Goal: Answer question/provide support: Answer question/provide support

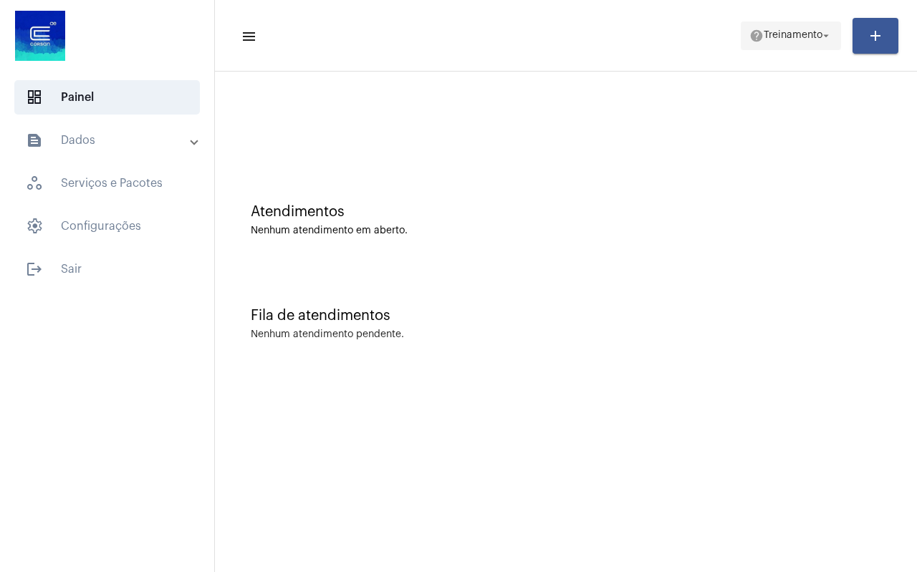
click at [806, 31] on span "Treinamento" at bounding box center [793, 36] width 59 height 10
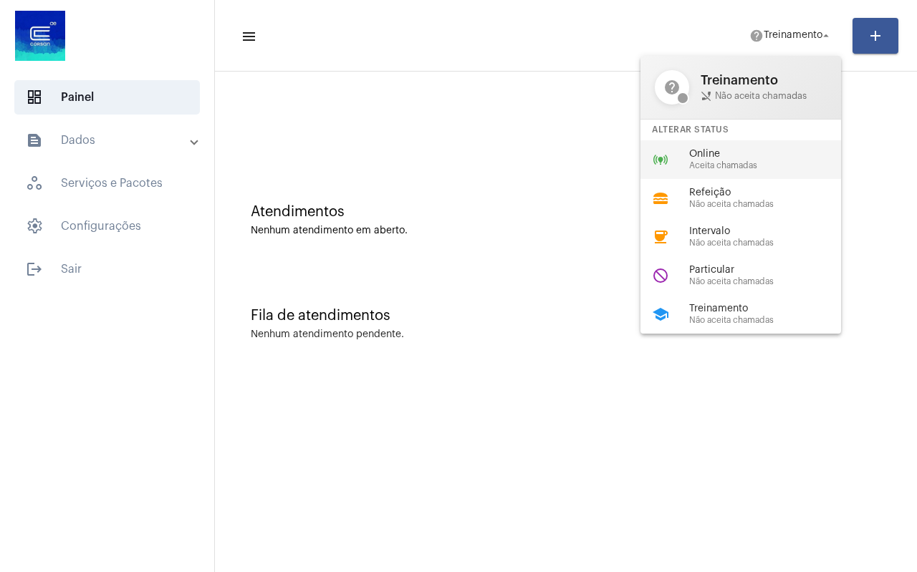
click at [762, 153] on span "Online" at bounding box center [770, 154] width 163 height 11
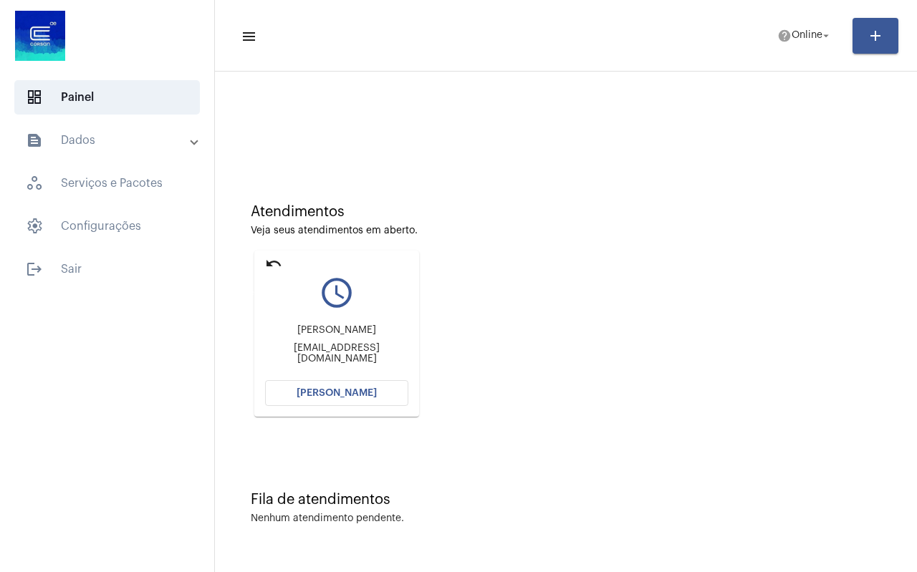
click at [277, 264] on mat-icon "undo" at bounding box center [273, 263] width 17 height 17
click at [273, 267] on mat-icon "undo" at bounding box center [273, 263] width 17 height 17
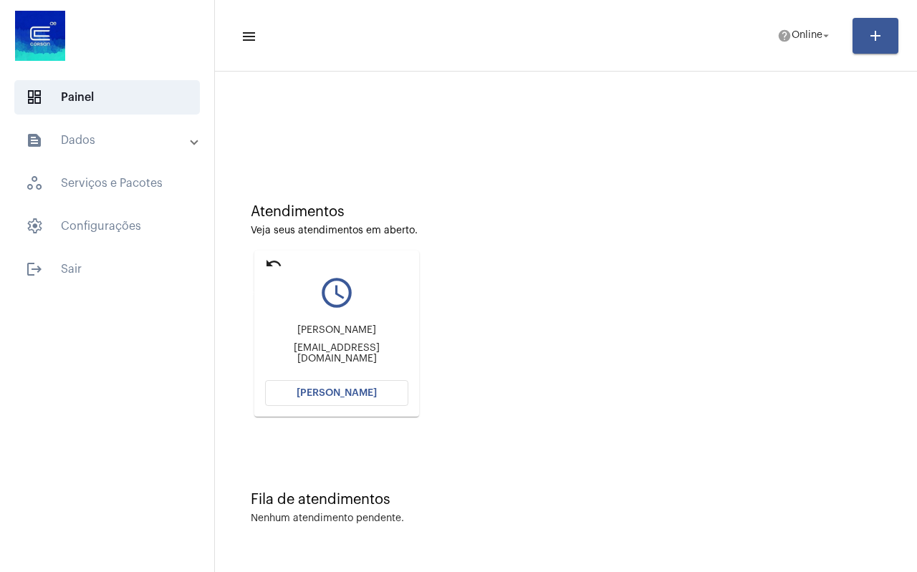
click at [273, 267] on mat-icon "undo" at bounding box center [273, 263] width 17 height 17
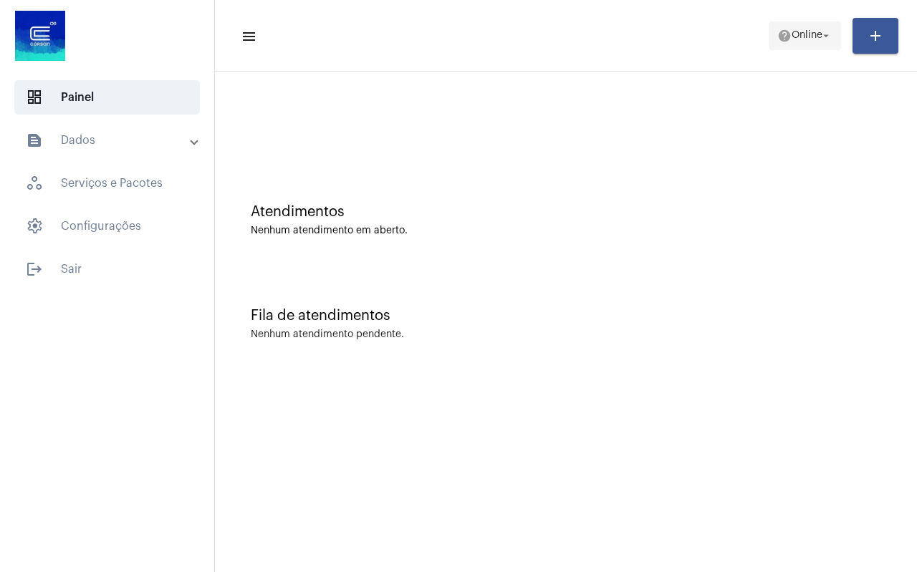
click at [810, 40] on span "Online" at bounding box center [807, 36] width 31 height 10
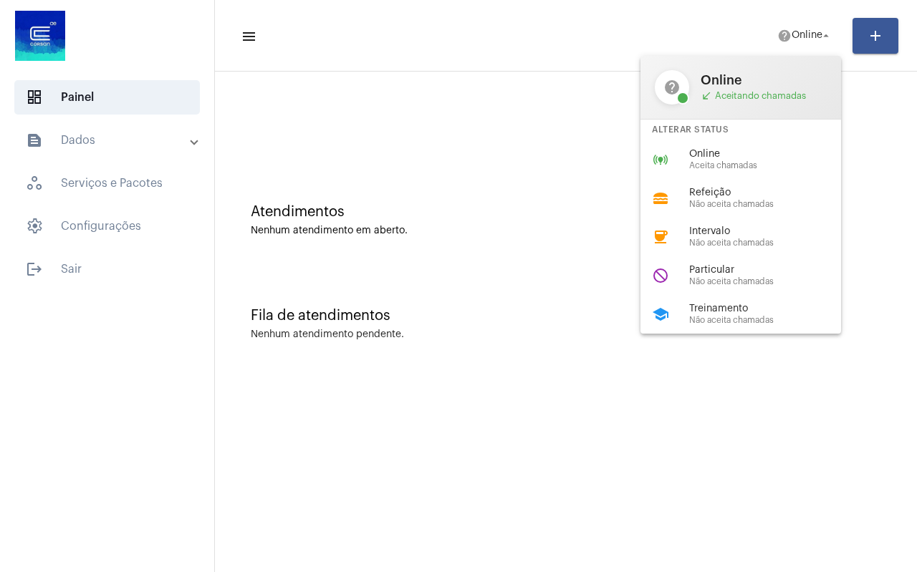
click at [759, 219] on div "coffee Intervalo Não aceita chamadas" at bounding box center [753, 237] width 224 height 39
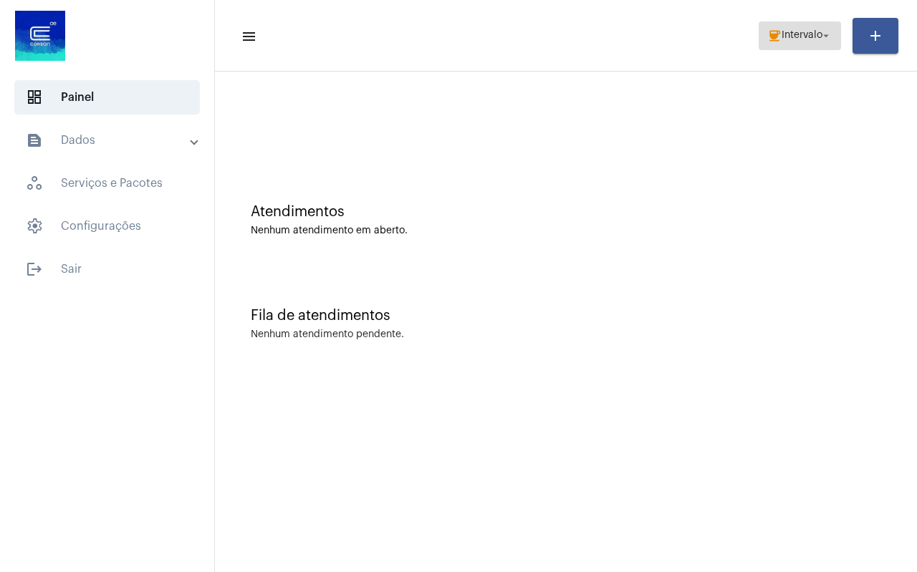
click at [796, 32] on span "Intervalo" at bounding box center [802, 36] width 41 height 10
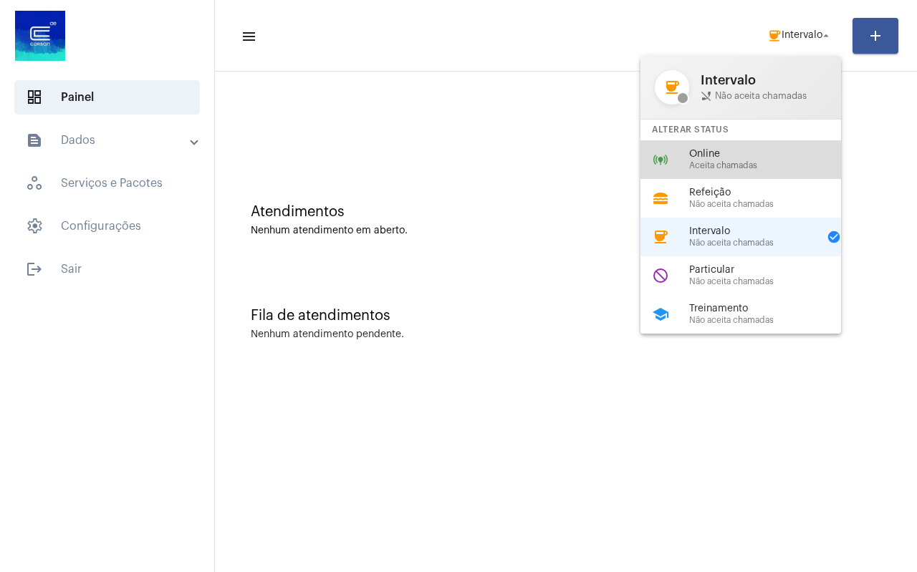
click at [734, 157] on span "Online" at bounding box center [770, 154] width 163 height 11
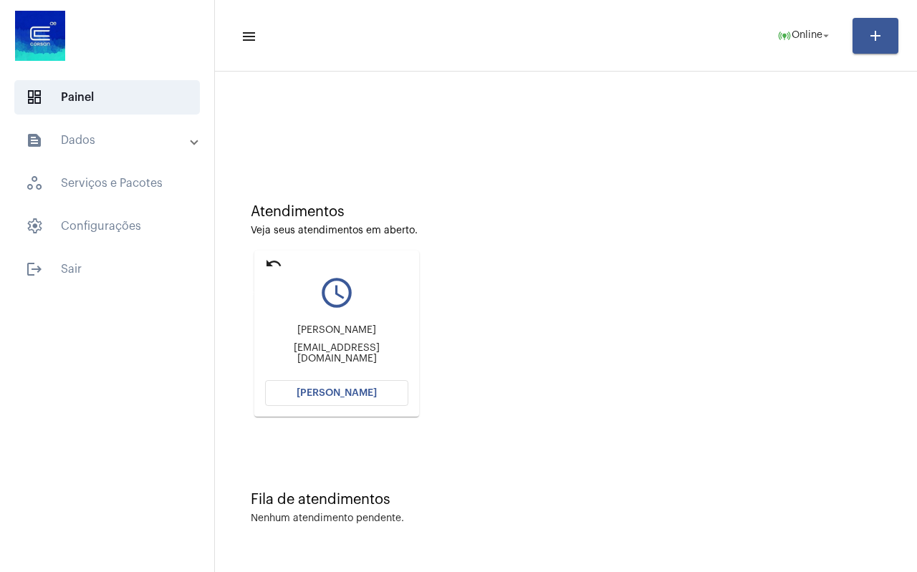
click at [271, 262] on mat-icon "undo" at bounding box center [273, 263] width 17 height 17
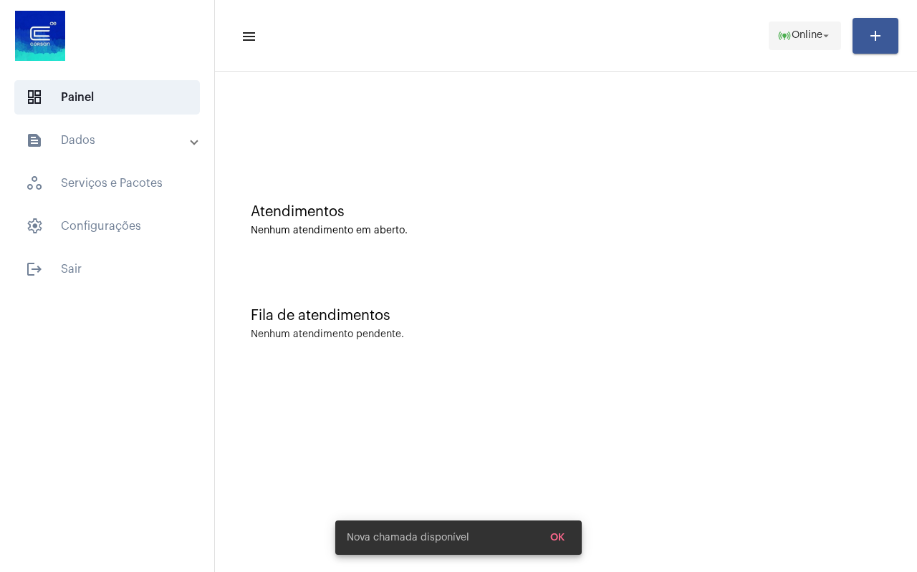
click at [797, 46] on span "online_prediction Online arrow_drop_down" at bounding box center [804, 35] width 55 height 26
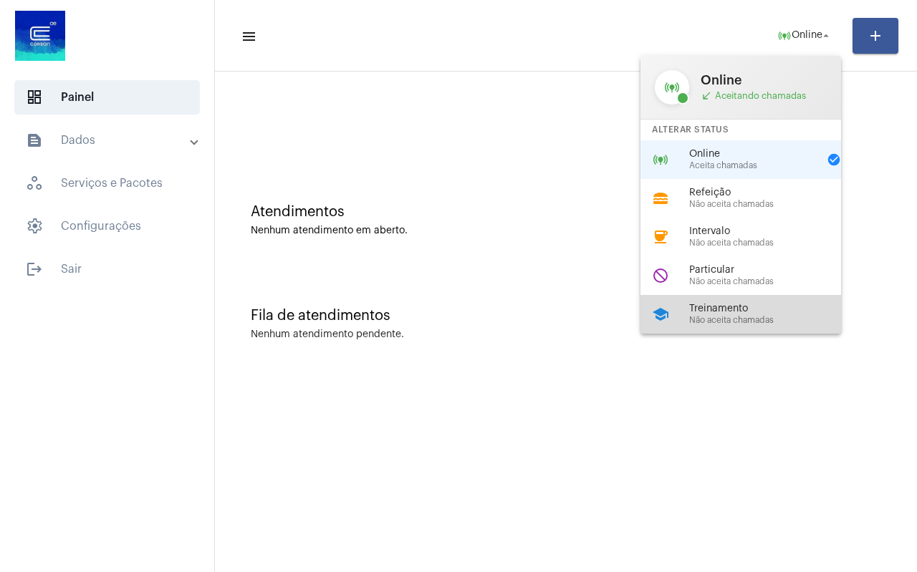
click at [730, 309] on span "Treinamento" at bounding box center [770, 309] width 163 height 11
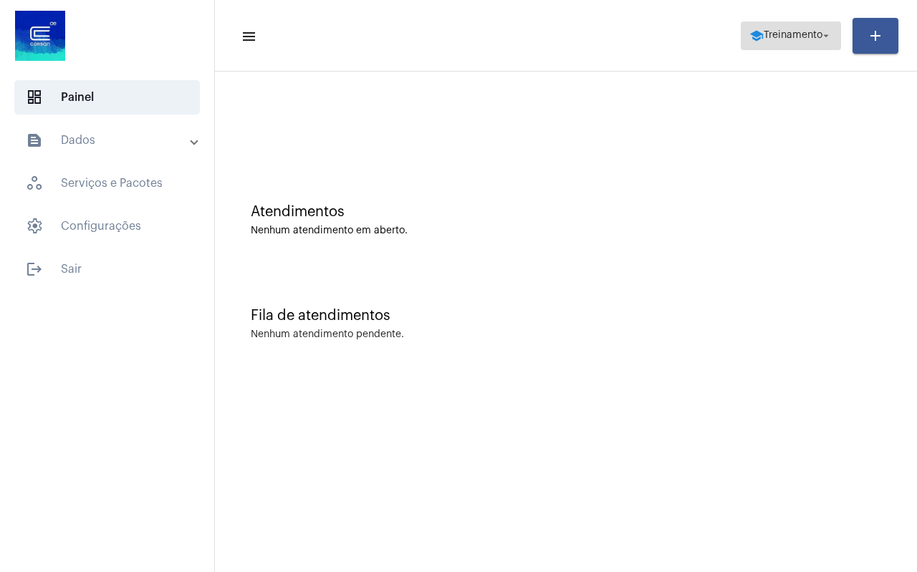
drag, startPoint x: 766, startPoint y: 31, endPoint x: 769, endPoint y: 40, distance: 9.7
click at [767, 36] on span "Treinamento" at bounding box center [793, 36] width 59 height 10
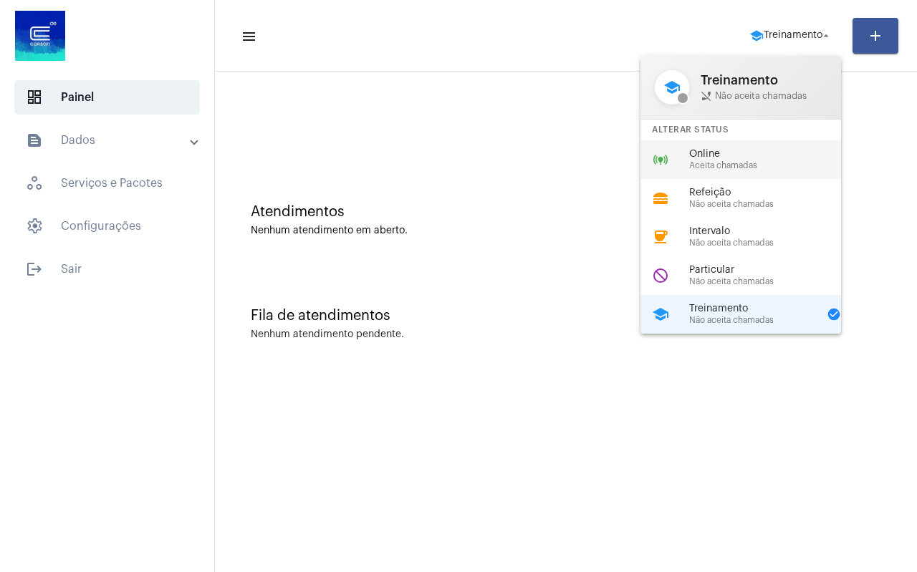
click at [744, 158] on span "Online" at bounding box center [770, 154] width 163 height 11
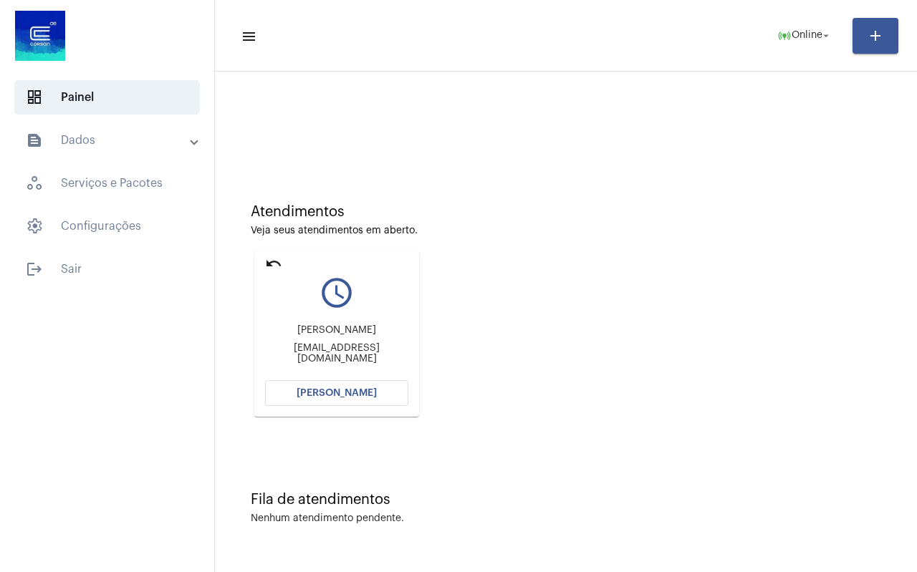
click at [279, 265] on mat-icon "undo" at bounding box center [273, 263] width 17 height 17
click at [345, 390] on span "[PERSON_NAME]" at bounding box center [337, 393] width 80 height 10
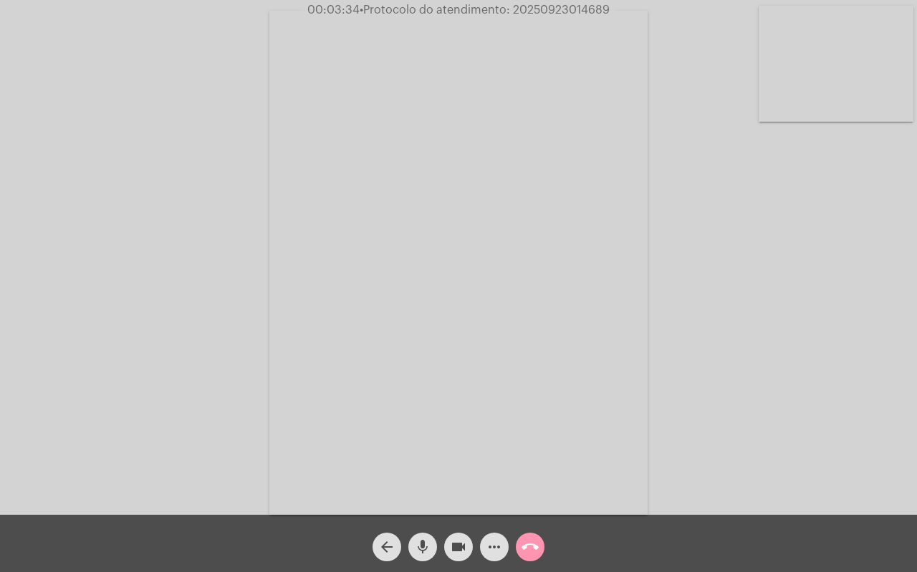
click at [422, 548] on mat-icon "mic" at bounding box center [422, 547] width 17 height 17
click at [455, 548] on mat-icon "videocam" at bounding box center [458, 547] width 17 height 17
click at [424, 546] on mat-icon "mic_off" at bounding box center [422, 547] width 17 height 17
click at [456, 552] on mat-icon "videocam_off" at bounding box center [458, 547] width 17 height 17
click at [529, 547] on mat-icon "call_end" at bounding box center [530, 547] width 17 height 17
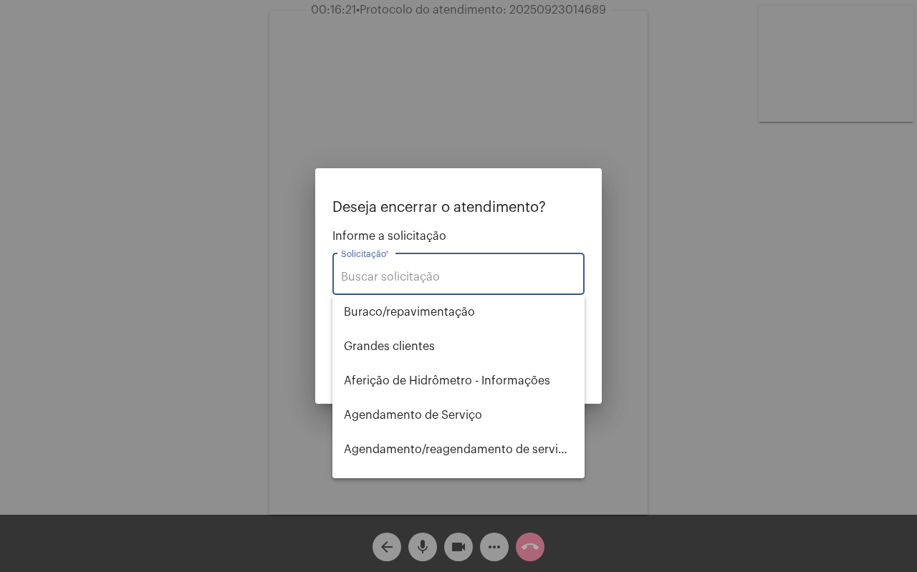
click at [372, 272] on input "Solicitação *" at bounding box center [458, 277] width 235 height 13
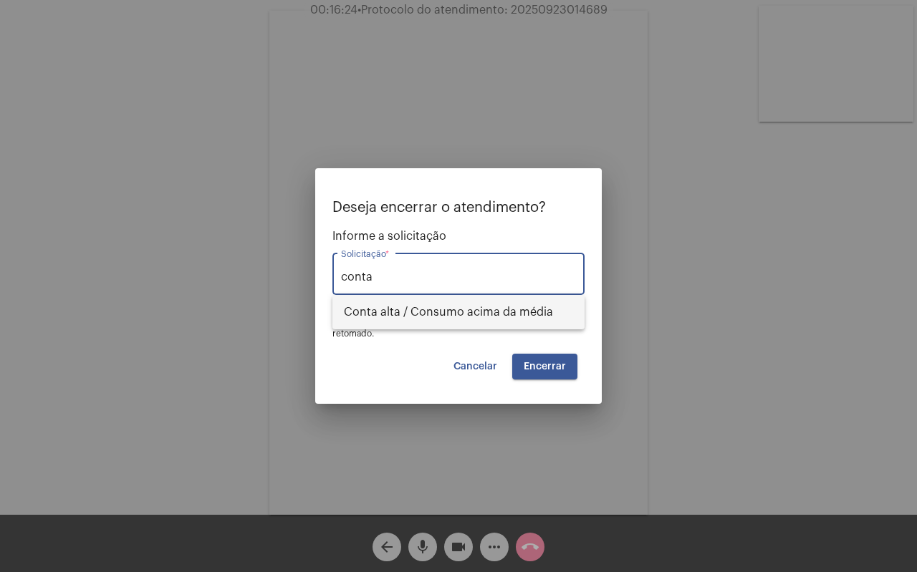
click at [428, 304] on span "Conta alta / Consumo acima da média" at bounding box center [458, 312] width 229 height 34
type input "Conta alta / Consumo acima da média"
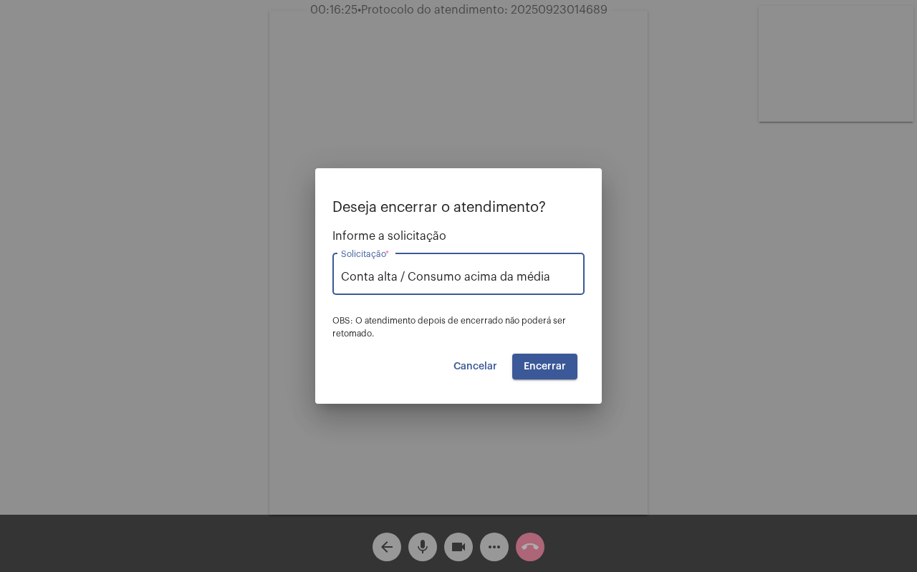
click at [544, 365] on span "Encerrar" at bounding box center [545, 367] width 42 height 10
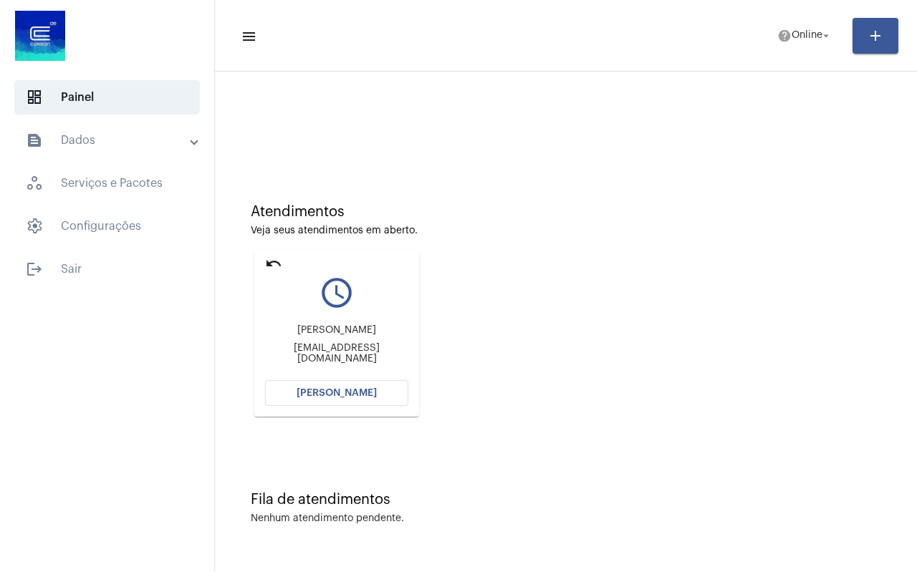
click at [273, 262] on mat-icon "undo" at bounding box center [273, 263] width 17 height 17
click at [272, 263] on div "Atendimentos Veja seus atendimentos em aberto. undo query_builder [PERSON_NAME]…" at bounding box center [566, 305] width 688 height 288
click at [272, 263] on mat-icon "undo" at bounding box center [273, 263] width 17 height 17
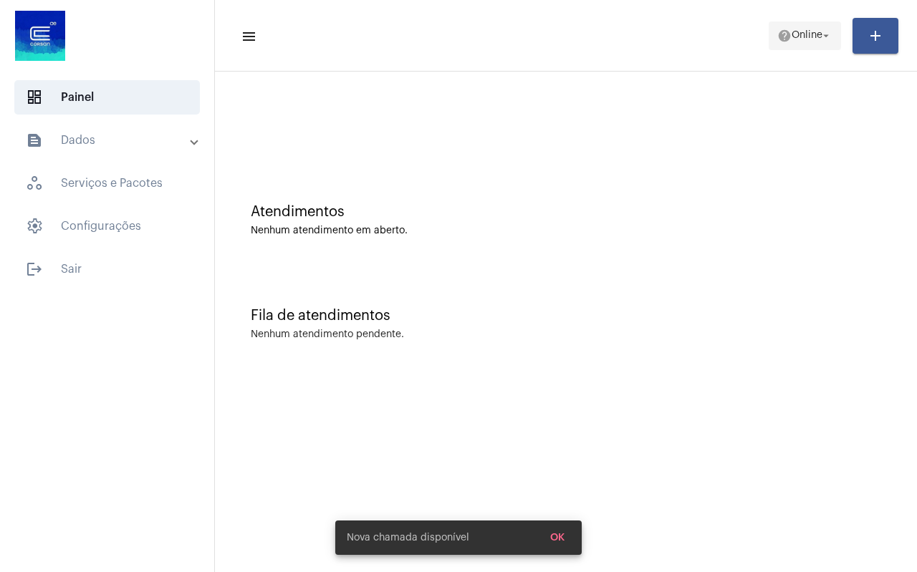
click at [796, 40] on span "Online" at bounding box center [807, 36] width 31 height 10
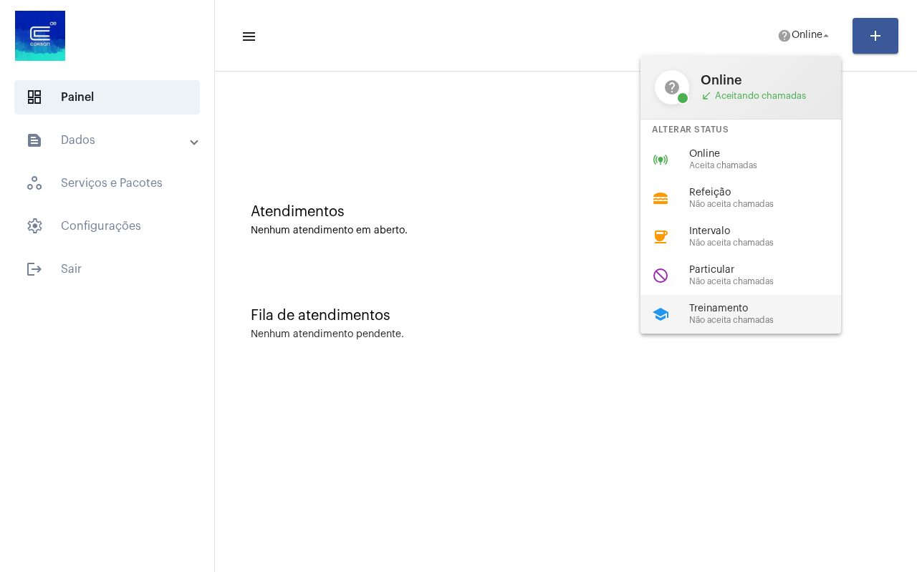
click at [716, 310] on span "Treinamento" at bounding box center [770, 309] width 163 height 11
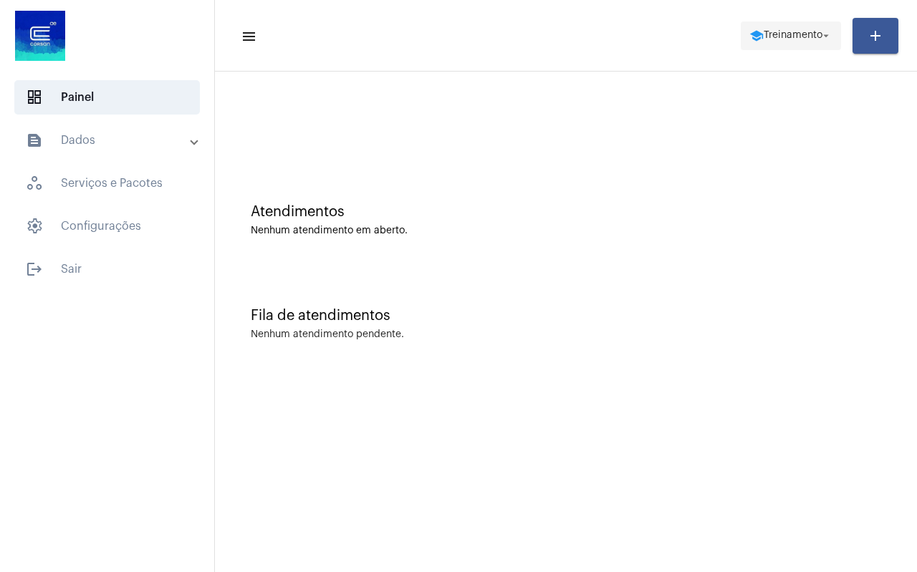
click at [795, 29] on span "school Treinamento arrow_drop_down" at bounding box center [790, 35] width 83 height 26
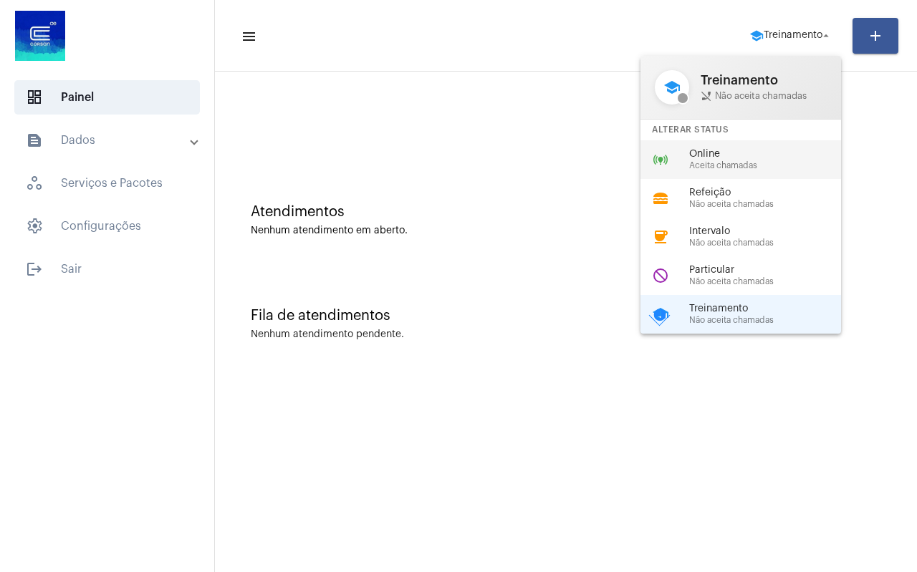
click at [742, 155] on span "Online" at bounding box center [770, 154] width 163 height 11
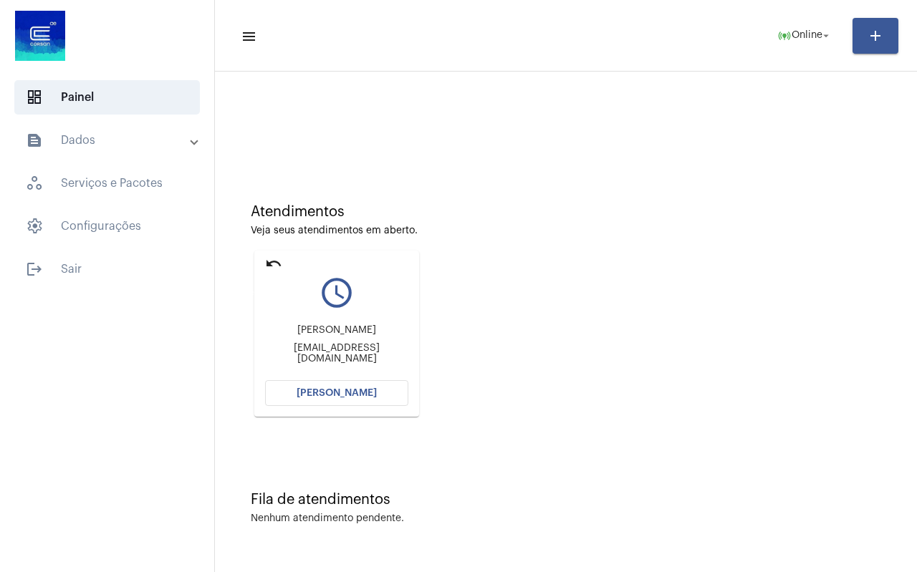
click at [272, 265] on mat-icon "undo" at bounding box center [273, 263] width 17 height 17
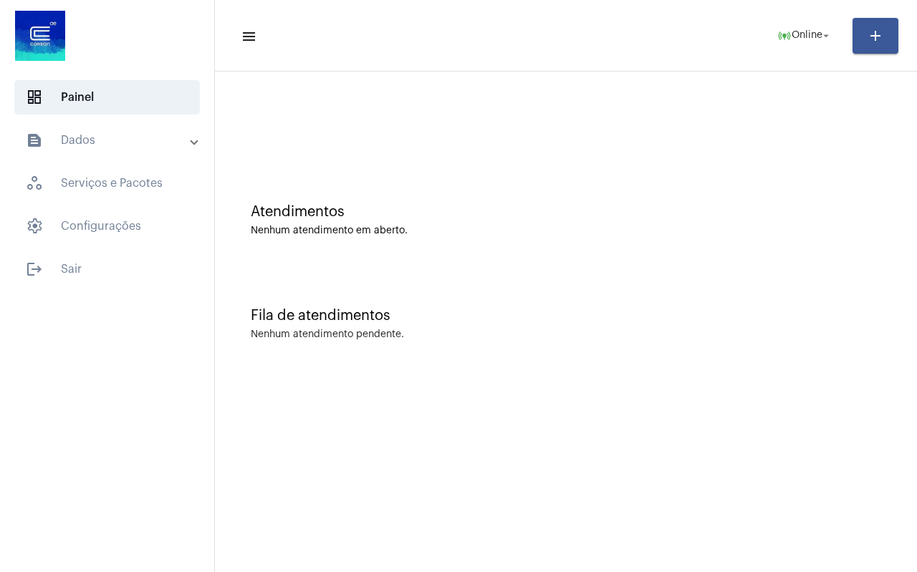
click at [272, 265] on div "Atendimentos Nenhum atendimento em aberto. Fila de atendimentos Nenhum atendime…" at bounding box center [566, 224] width 688 height 290
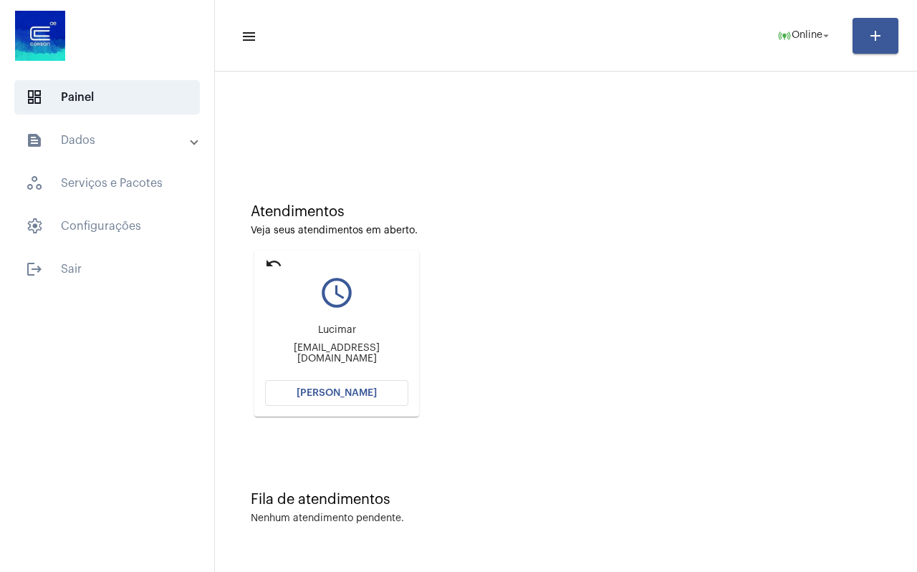
click at [272, 265] on mat-icon "undo" at bounding box center [273, 263] width 17 height 17
click at [355, 394] on span "[PERSON_NAME]" at bounding box center [337, 393] width 80 height 10
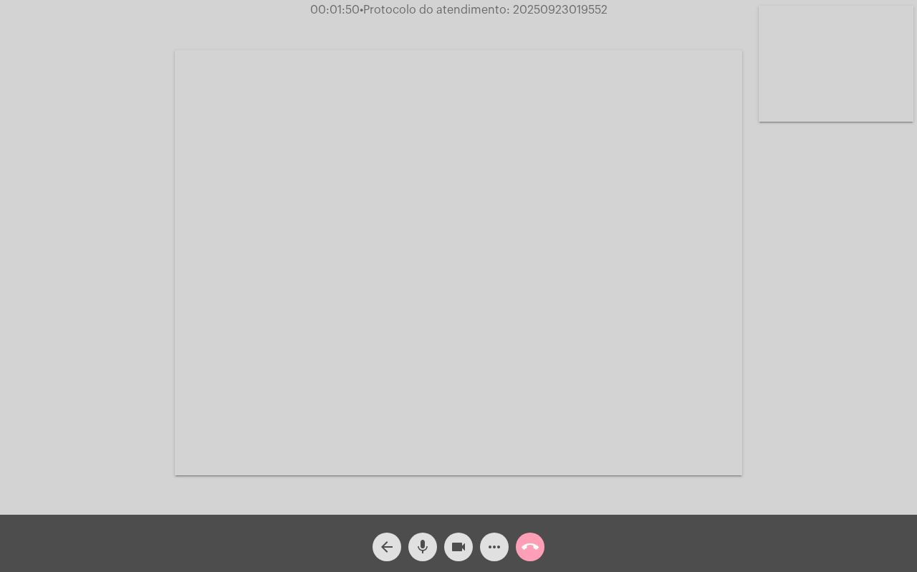
click at [532, 550] on mat-icon "call_end" at bounding box center [530, 547] width 17 height 17
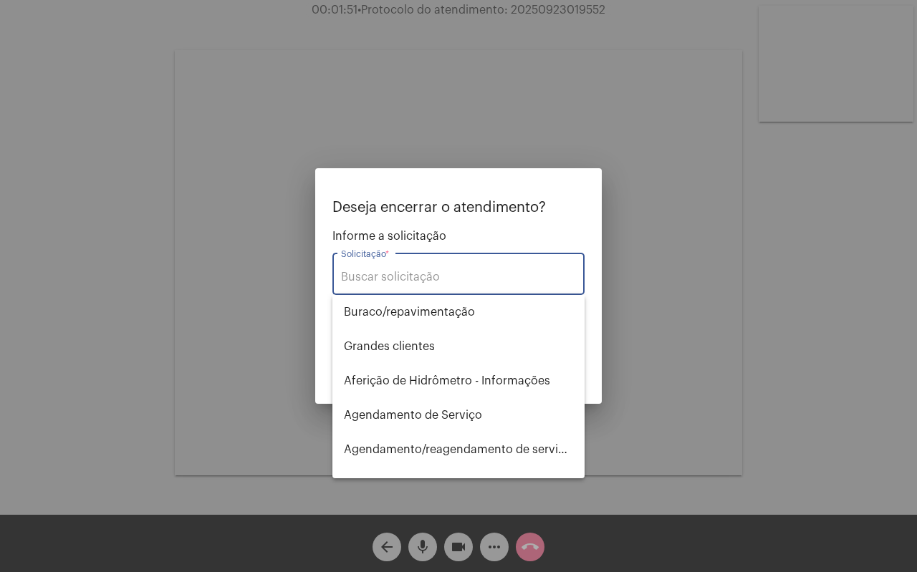
click at [390, 265] on div "Solicitação *" at bounding box center [458, 272] width 235 height 45
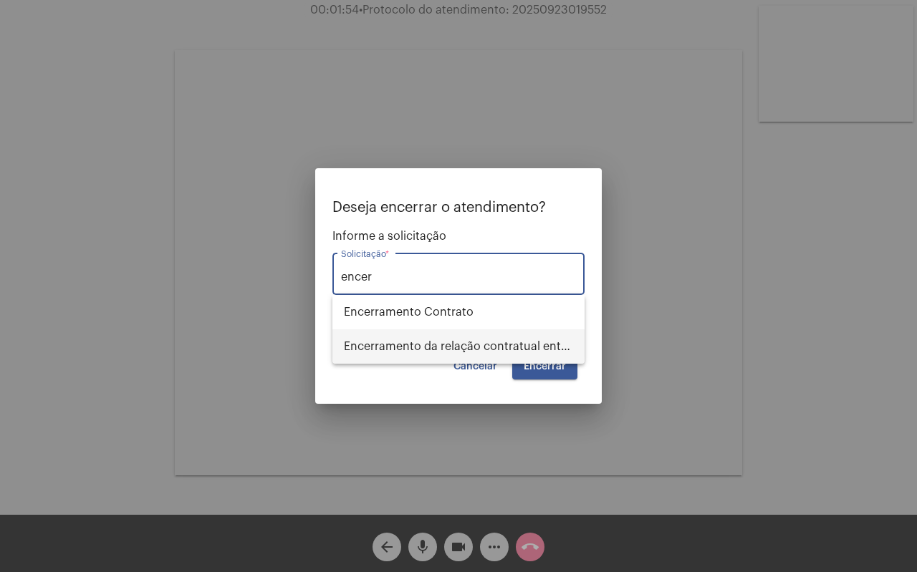
click at [442, 340] on span "Encerramento da relação contratual entre [PERSON_NAME] e o USUÁRIO" at bounding box center [458, 347] width 229 height 34
type input "Encerramento da relação contratual entre [PERSON_NAME] e o USUÁRIO"
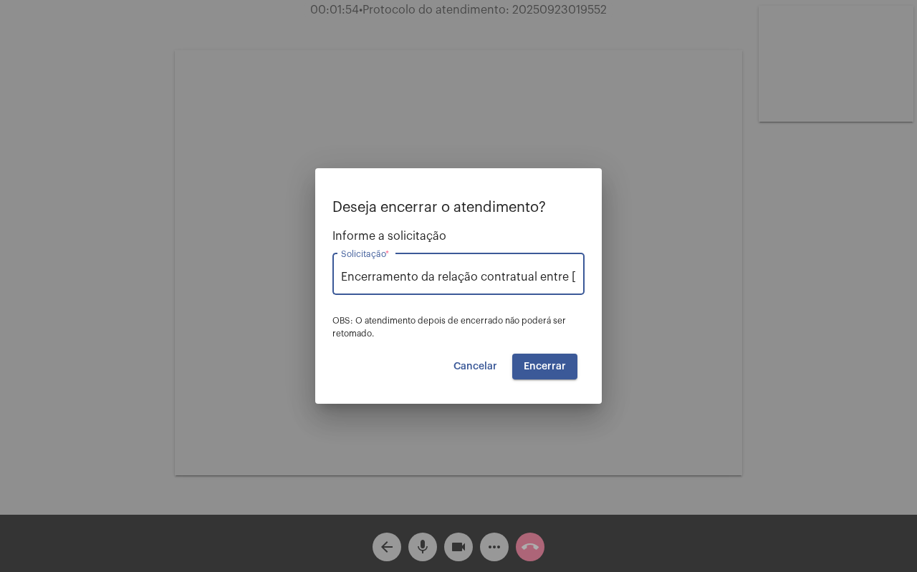
scroll to position [0, 112]
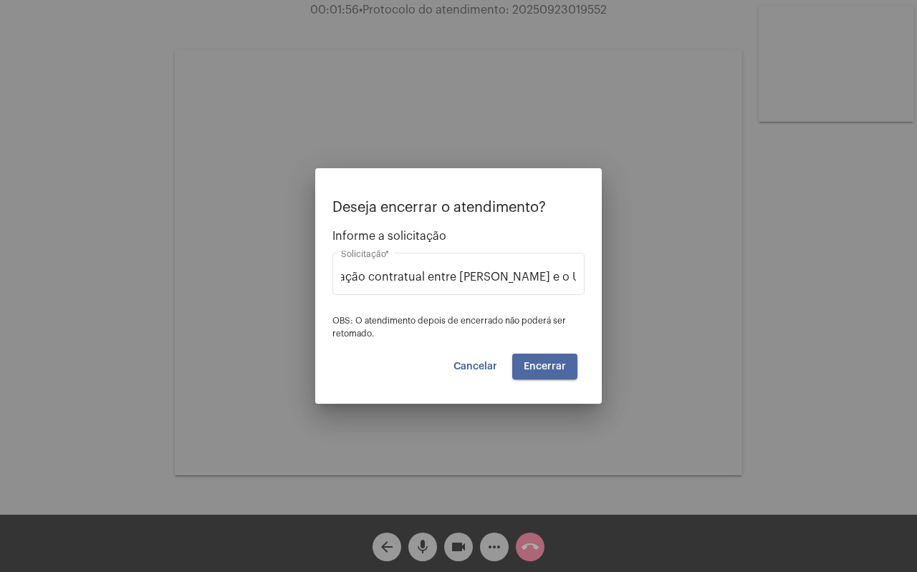
click at [550, 368] on span "Encerrar" at bounding box center [545, 367] width 42 height 10
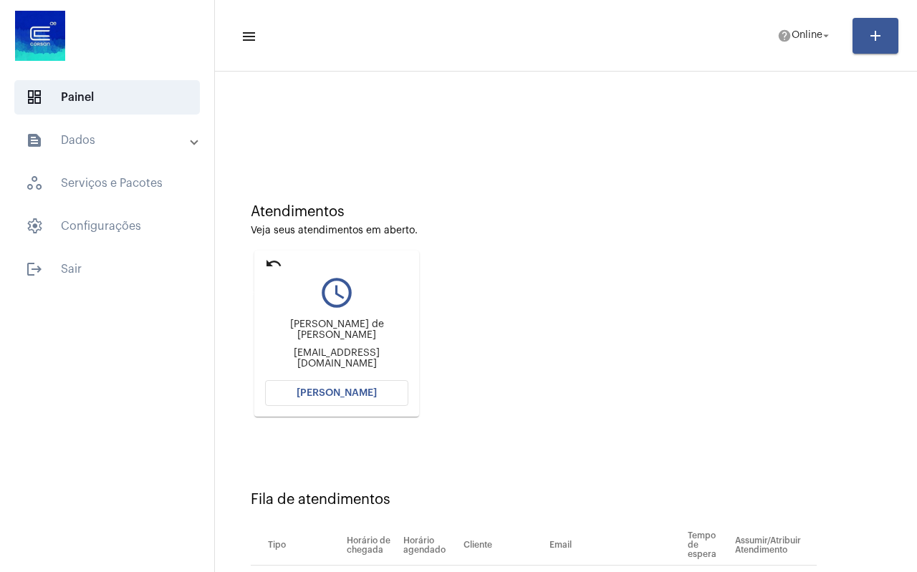
click at [272, 264] on mat-icon "undo" at bounding box center [273, 263] width 17 height 17
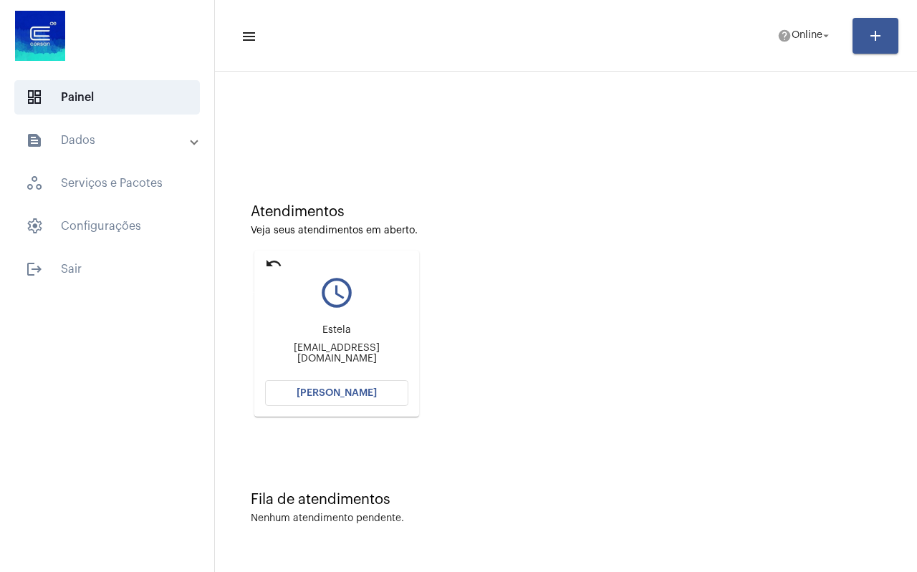
click at [272, 264] on mat-icon "undo" at bounding box center [273, 263] width 17 height 17
click at [272, 262] on mat-icon "undo" at bounding box center [273, 263] width 17 height 17
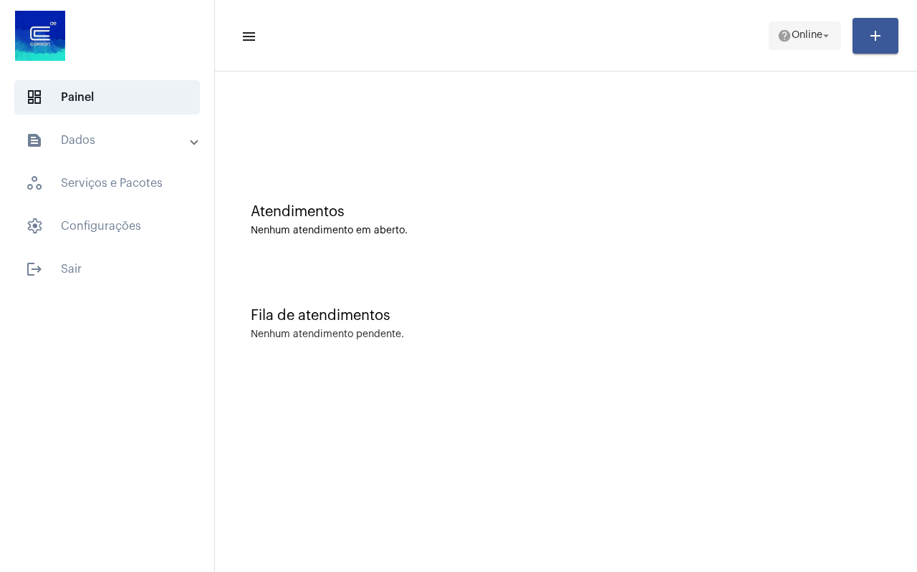
click at [803, 31] on span "Online" at bounding box center [807, 36] width 31 height 10
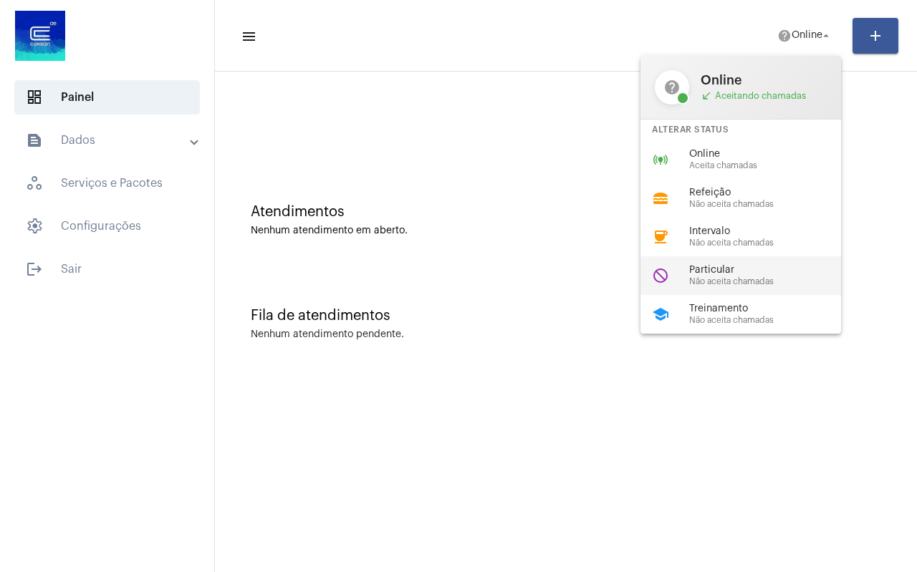
click at [726, 286] on span "Não aceita chamadas" at bounding box center [770, 281] width 163 height 9
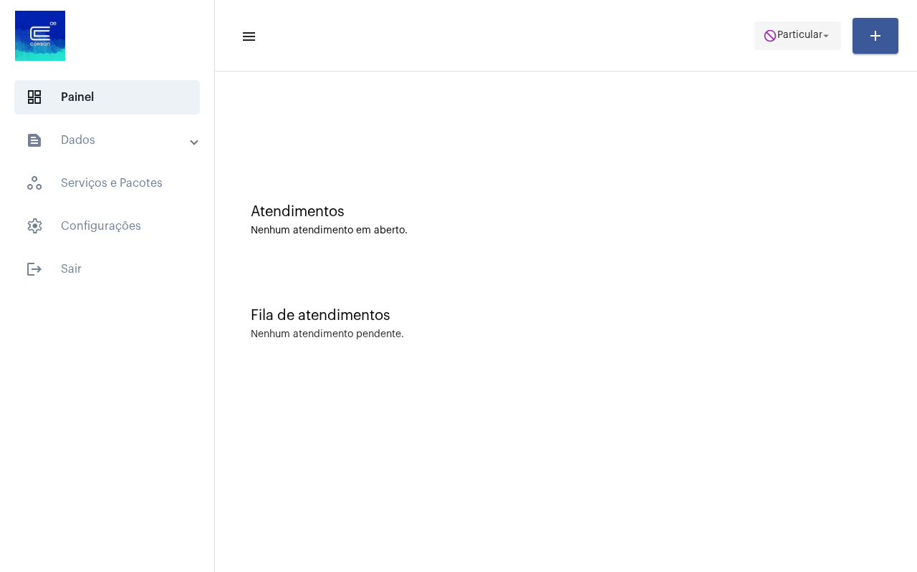
click at [786, 46] on span "do_not_disturb Particular arrow_drop_down" at bounding box center [797, 35] width 69 height 26
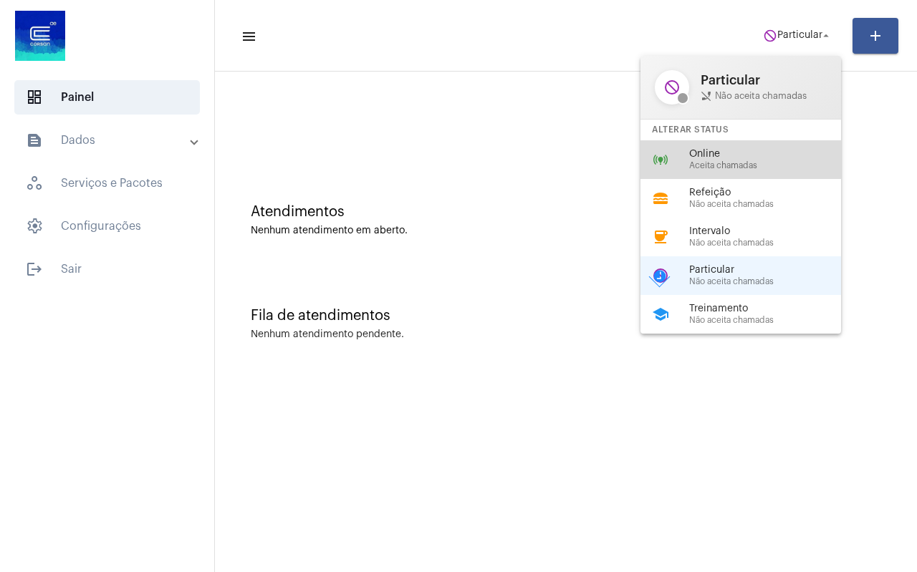
click at [743, 168] on span "Aceita chamadas" at bounding box center [770, 165] width 163 height 9
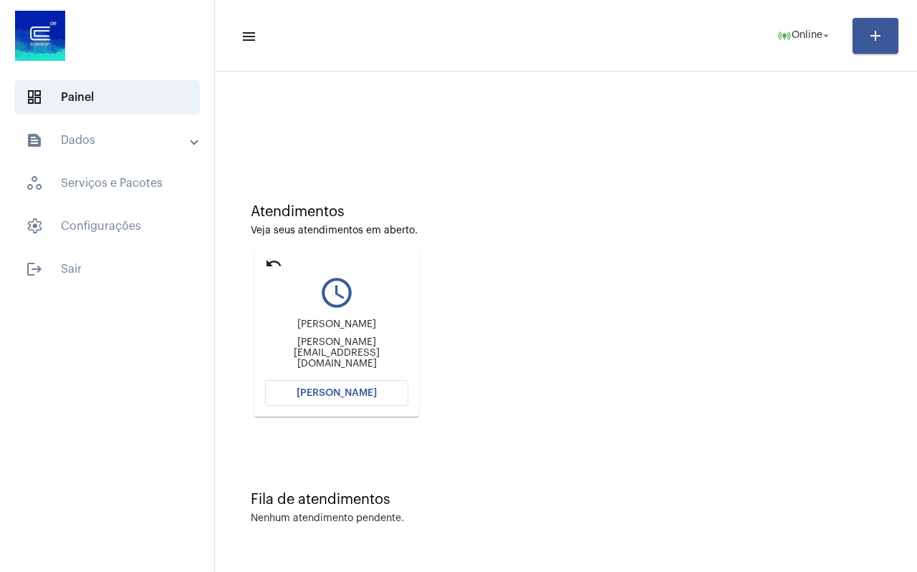
click at [273, 264] on mat-icon "undo" at bounding box center [273, 263] width 17 height 17
click at [267, 262] on mat-icon "undo" at bounding box center [273, 263] width 17 height 17
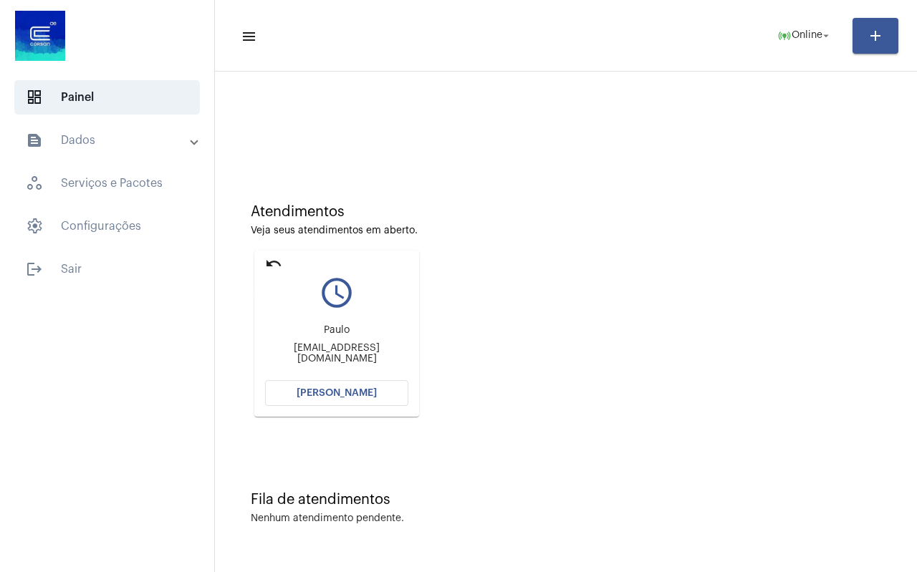
click at [267, 262] on mat-icon "undo" at bounding box center [273, 263] width 17 height 17
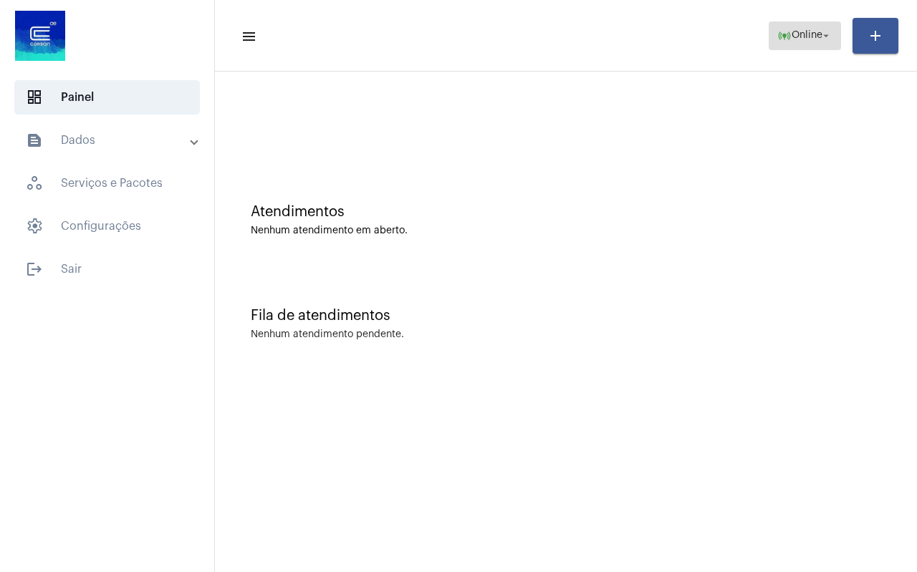
click at [800, 46] on span "online_prediction Online arrow_drop_down" at bounding box center [804, 35] width 55 height 26
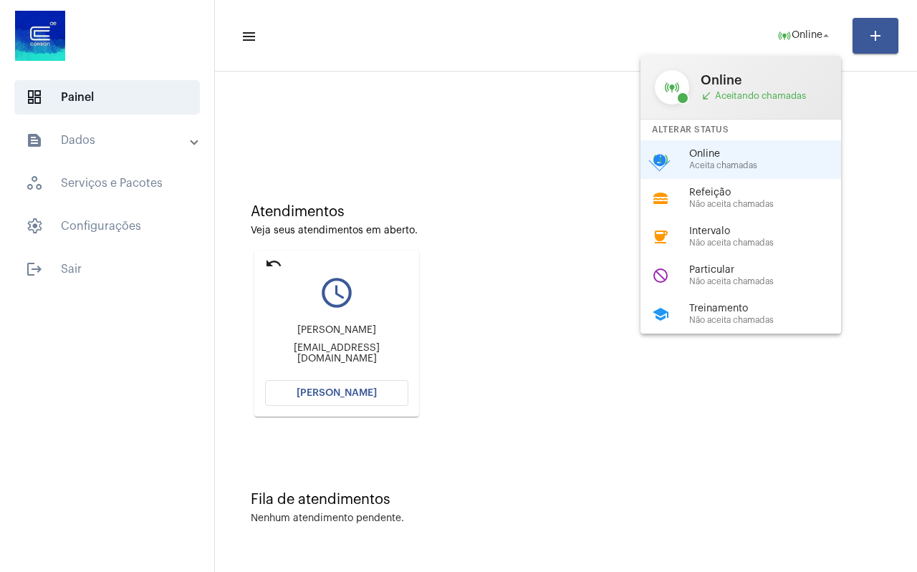
click at [274, 263] on div at bounding box center [458, 286] width 917 height 572
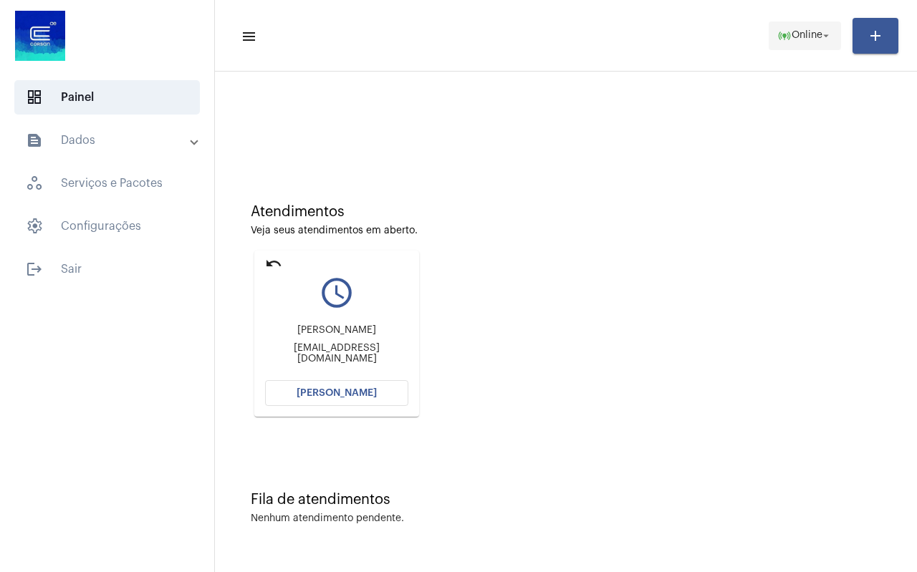
click at [808, 39] on span "Online" at bounding box center [807, 36] width 31 height 10
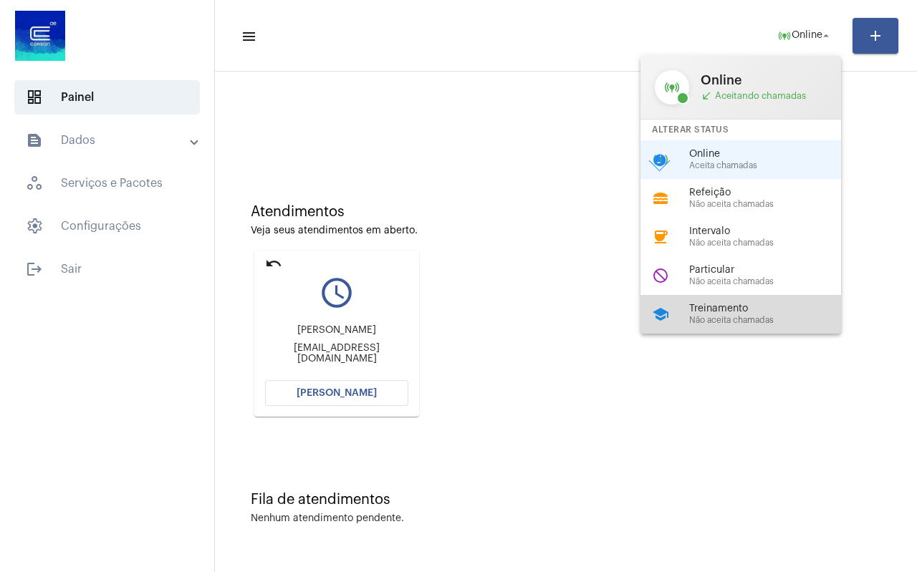
click at [744, 305] on span "Treinamento" at bounding box center [770, 309] width 163 height 11
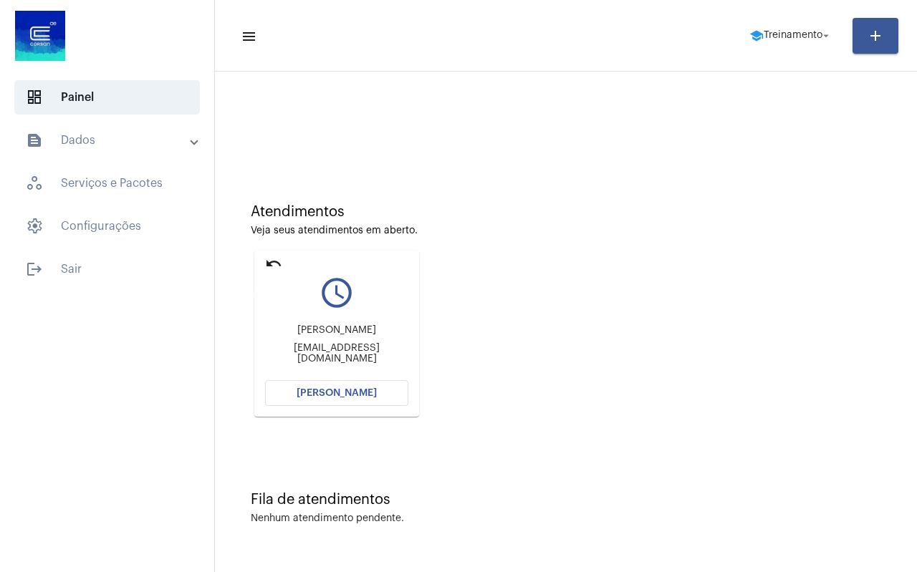
click at [270, 260] on mat-icon "undo" at bounding box center [273, 263] width 17 height 17
